Goal: Information Seeking & Learning: Learn about a topic

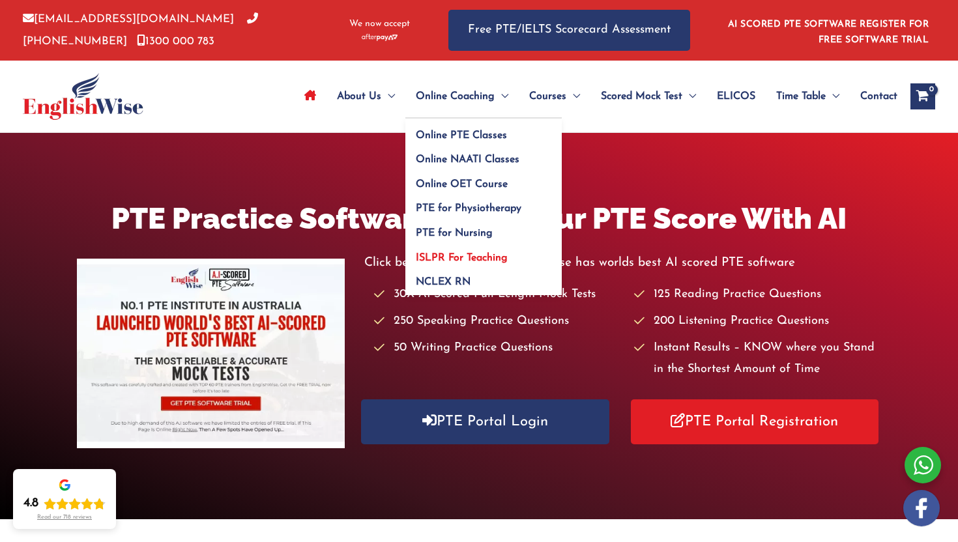
click at [451, 261] on span "ISLPR For Teaching" at bounding box center [462, 258] width 92 height 10
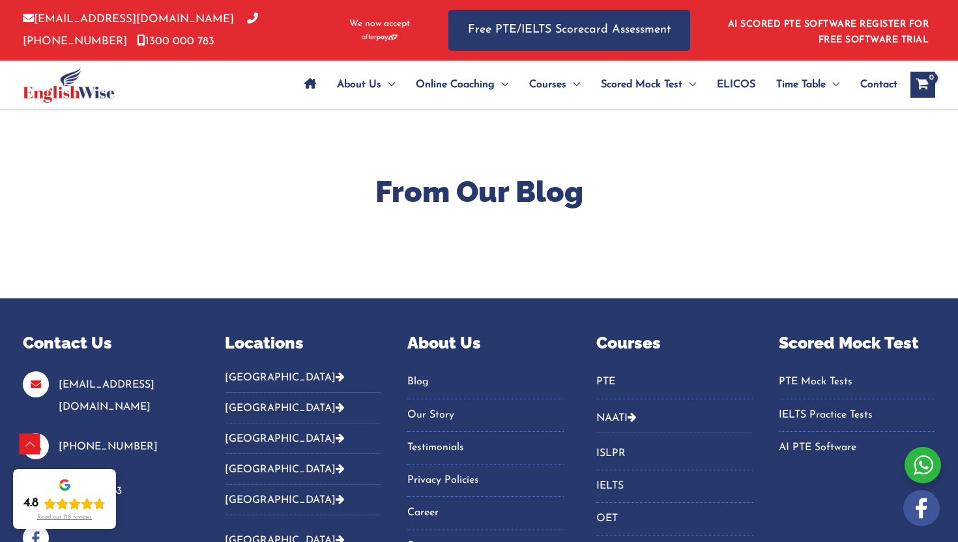
scroll to position [4995, 0]
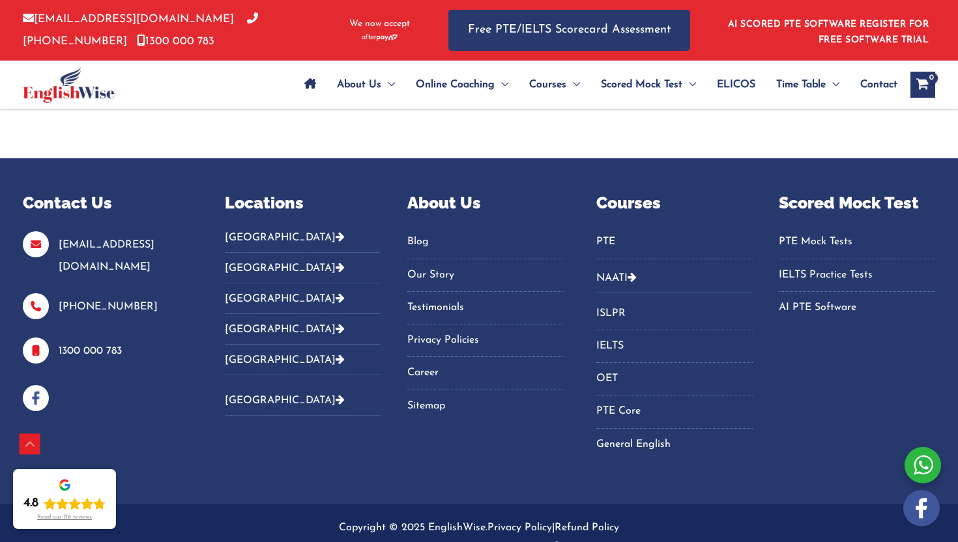
click at [599, 336] on link "IELTS" at bounding box center [674, 347] width 156 height 22
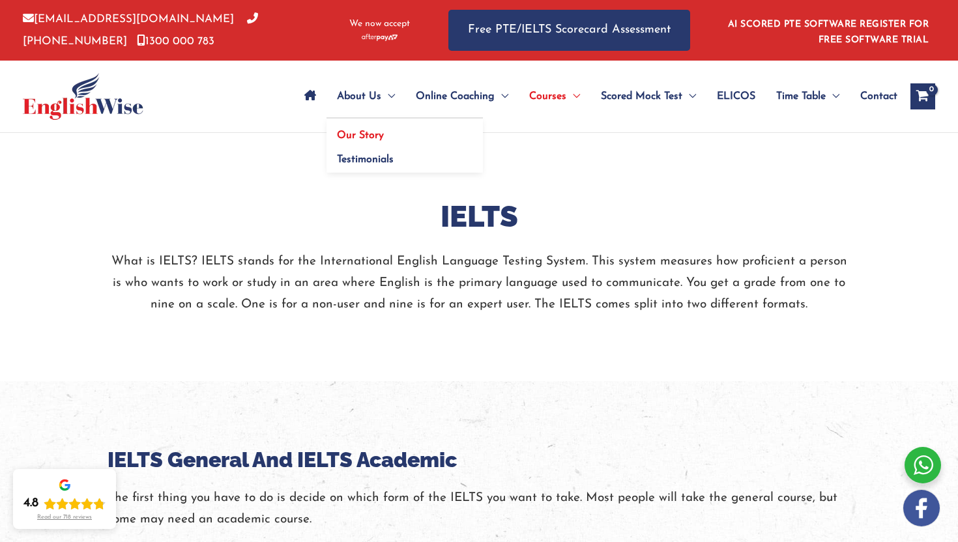
click at [360, 133] on span "Our Story" at bounding box center [360, 135] width 47 height 10
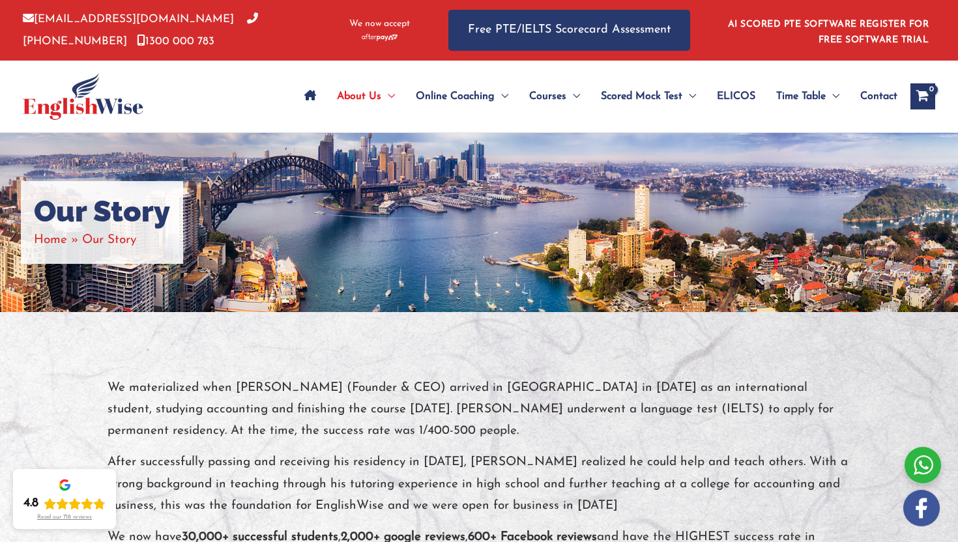
click at [310, 97] on icon "Site Navigation: Main Menu" at bounding box center [310, 95] width 12 height 10
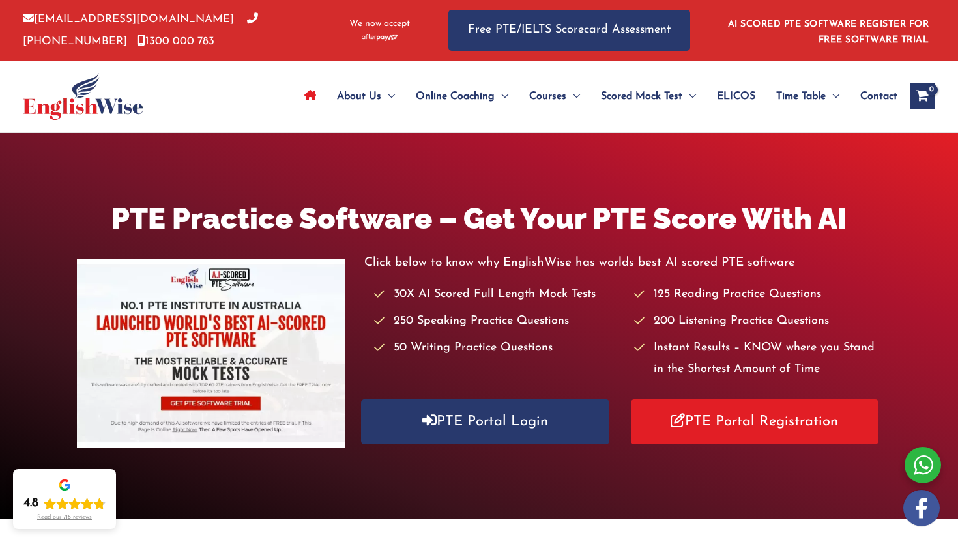
click at [919, 459] on div at bounding box center [923, 465] width 36 height 36
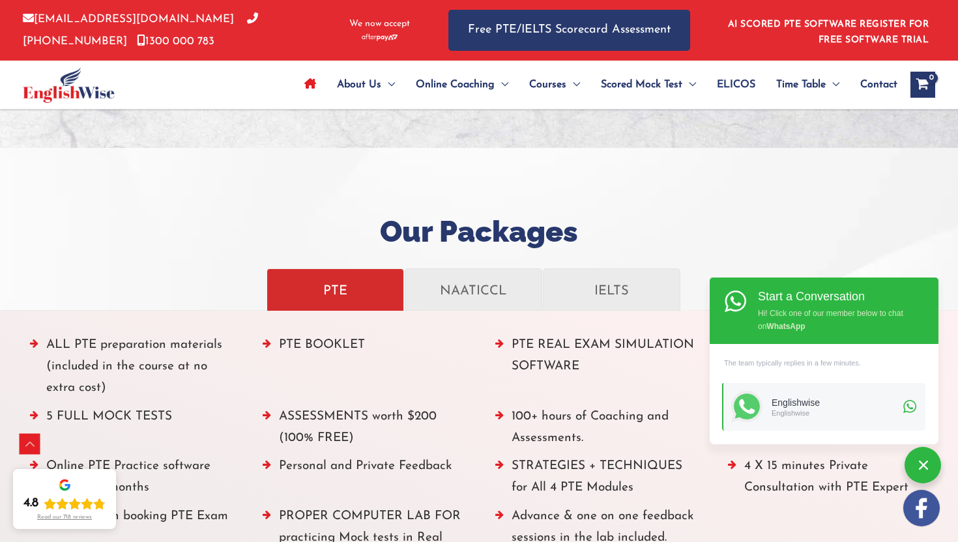
scroll to position [1329, 0]
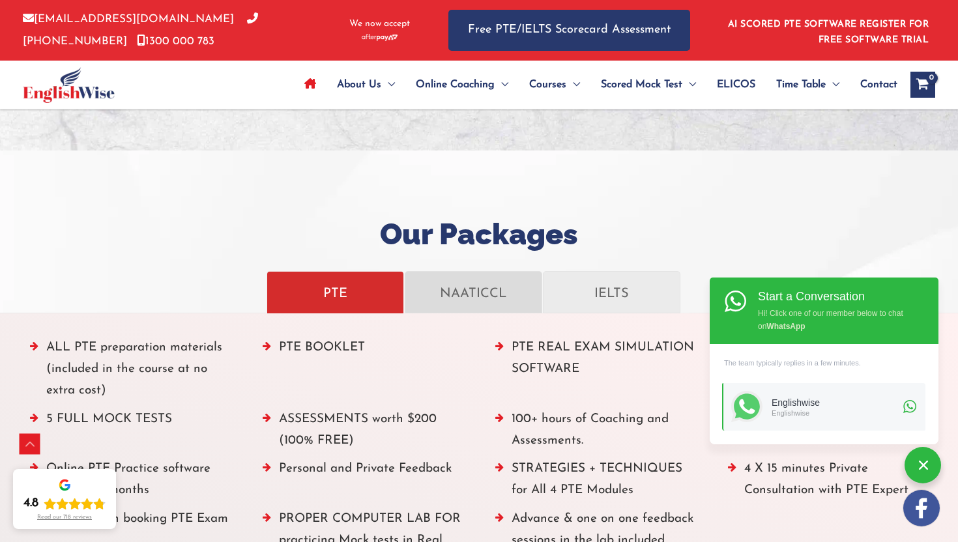
click at [474, 289] on p "NAATICCL" at bounding box center [473, 292] width 110 height 23
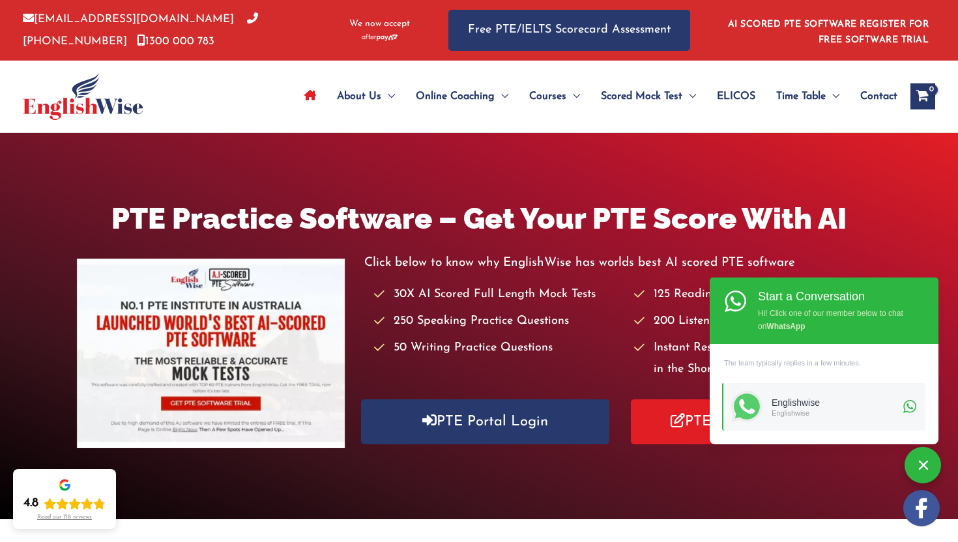
click at [305, 100] on span "Site Navigation: Main Menu" at bounding box center [310, 97] width 12 height 46
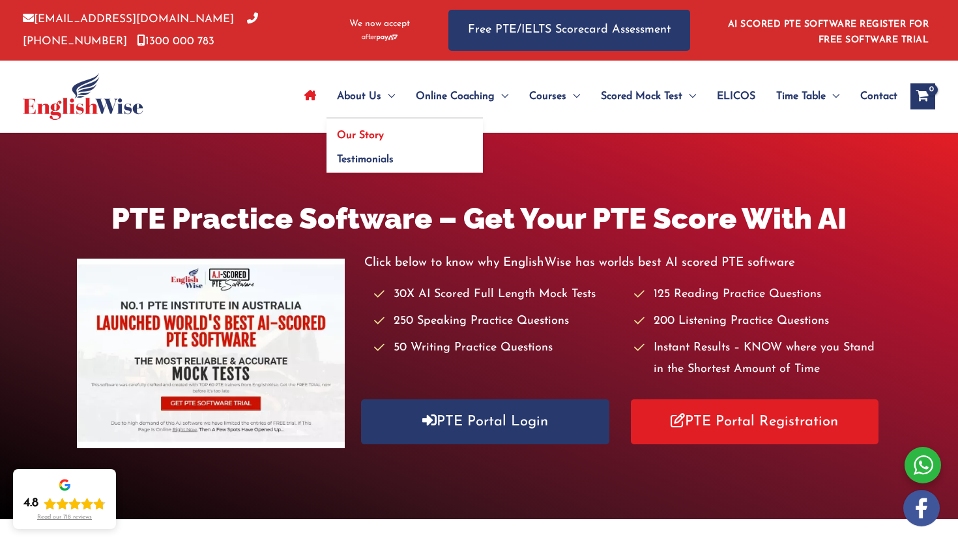
click at [364, 129] on link "Our Story" at bounding box center [405, 131] width 156 height 25
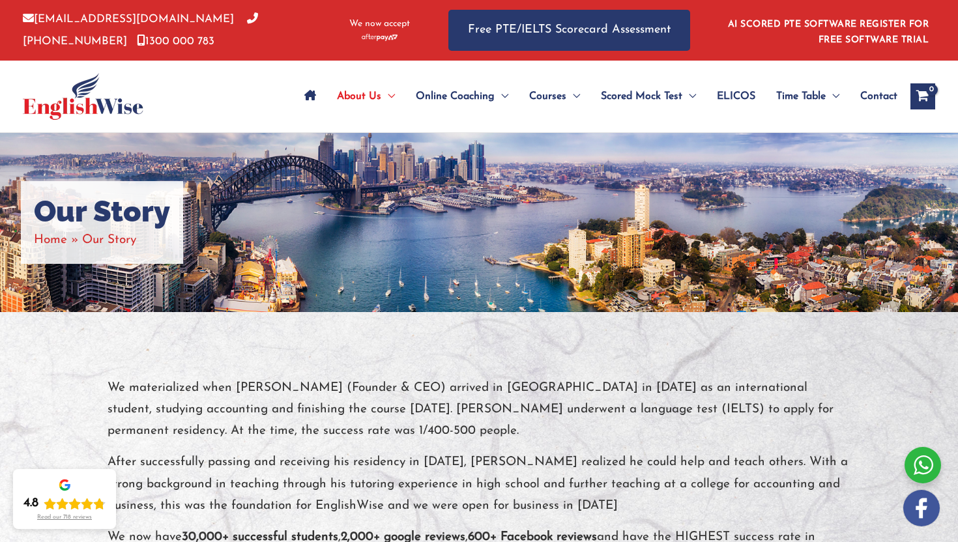
click at [114, 106] on img at bounding box center [83, 96] width 121 height 47
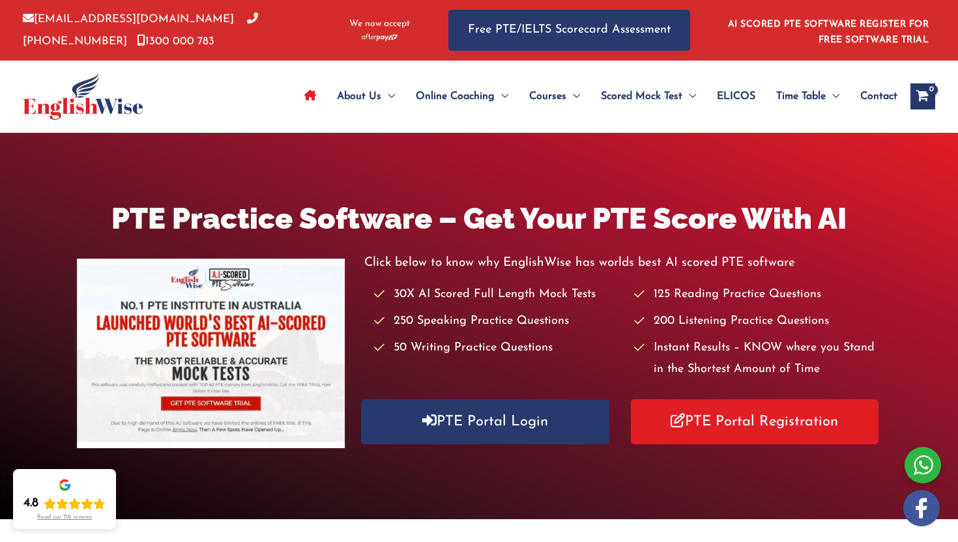
click at [55, 100] on img at bounding box center [83, 96] width 121 height 47
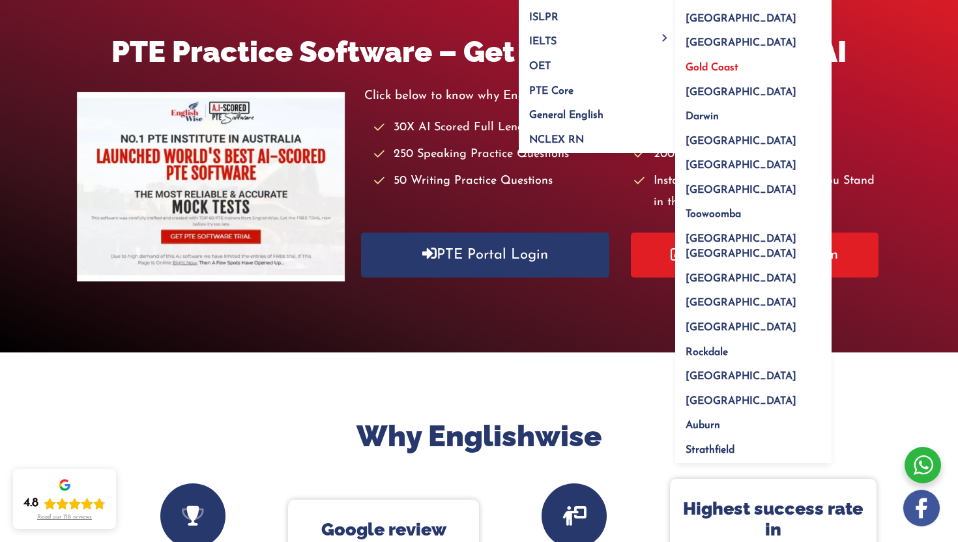
scroll to position [202, 0]
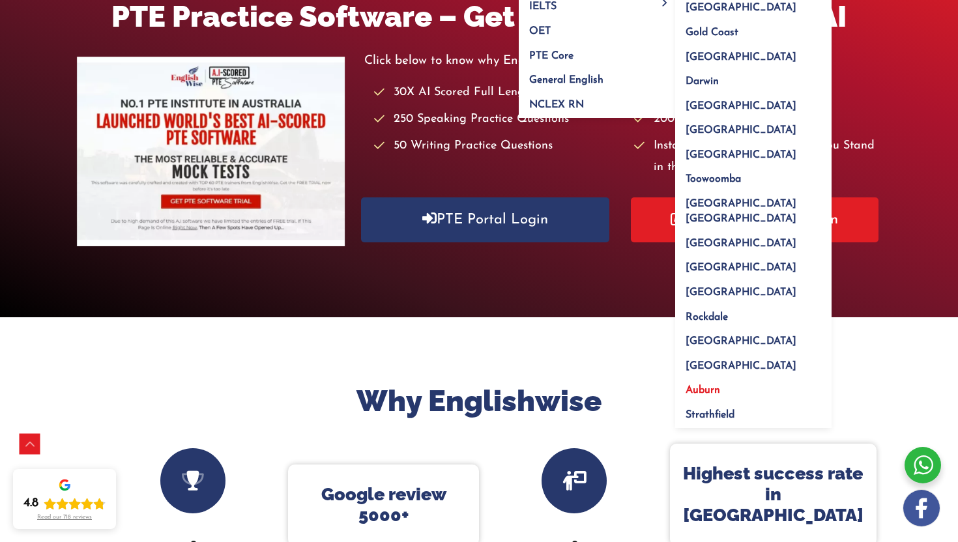
click at [706, 385] on span "Auburn" at bounding box center [703, 390] width 35 height 10
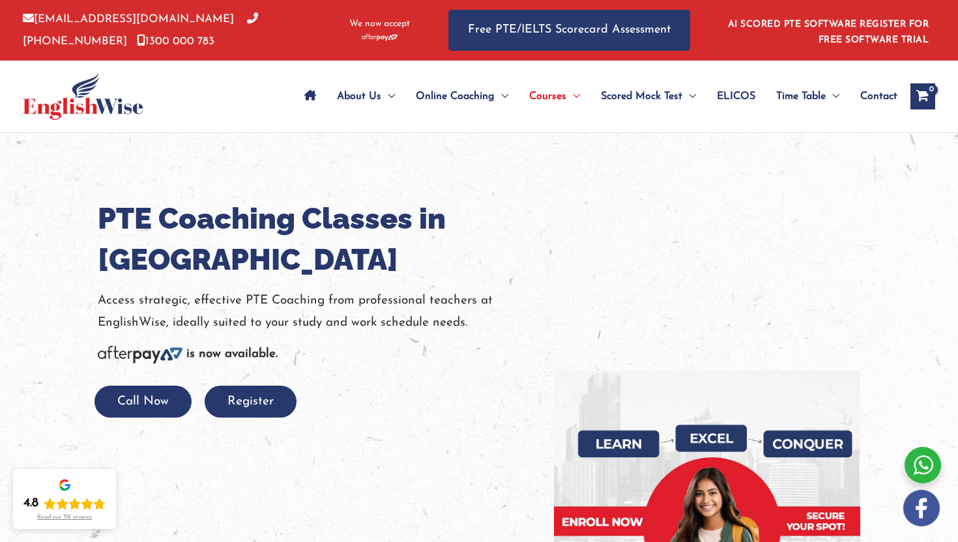
click at [88, 112] on img at bounding box center [83, 96] width 121 height 47
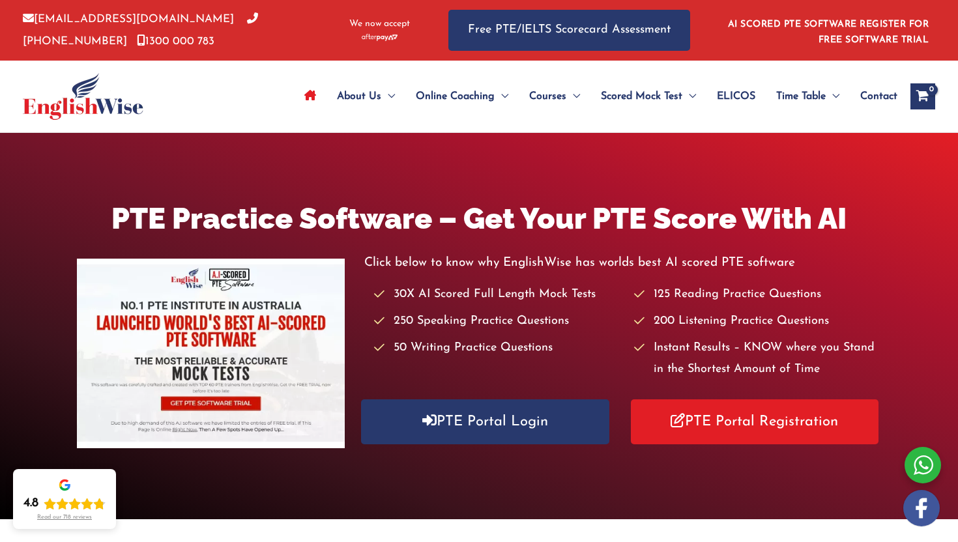
click at [736, 95] on span "ELICOS" at bounding box center [736, 97] width 38 height 46
